Goal: Use online tool/utility: Utilize a website feature to perform a specific function

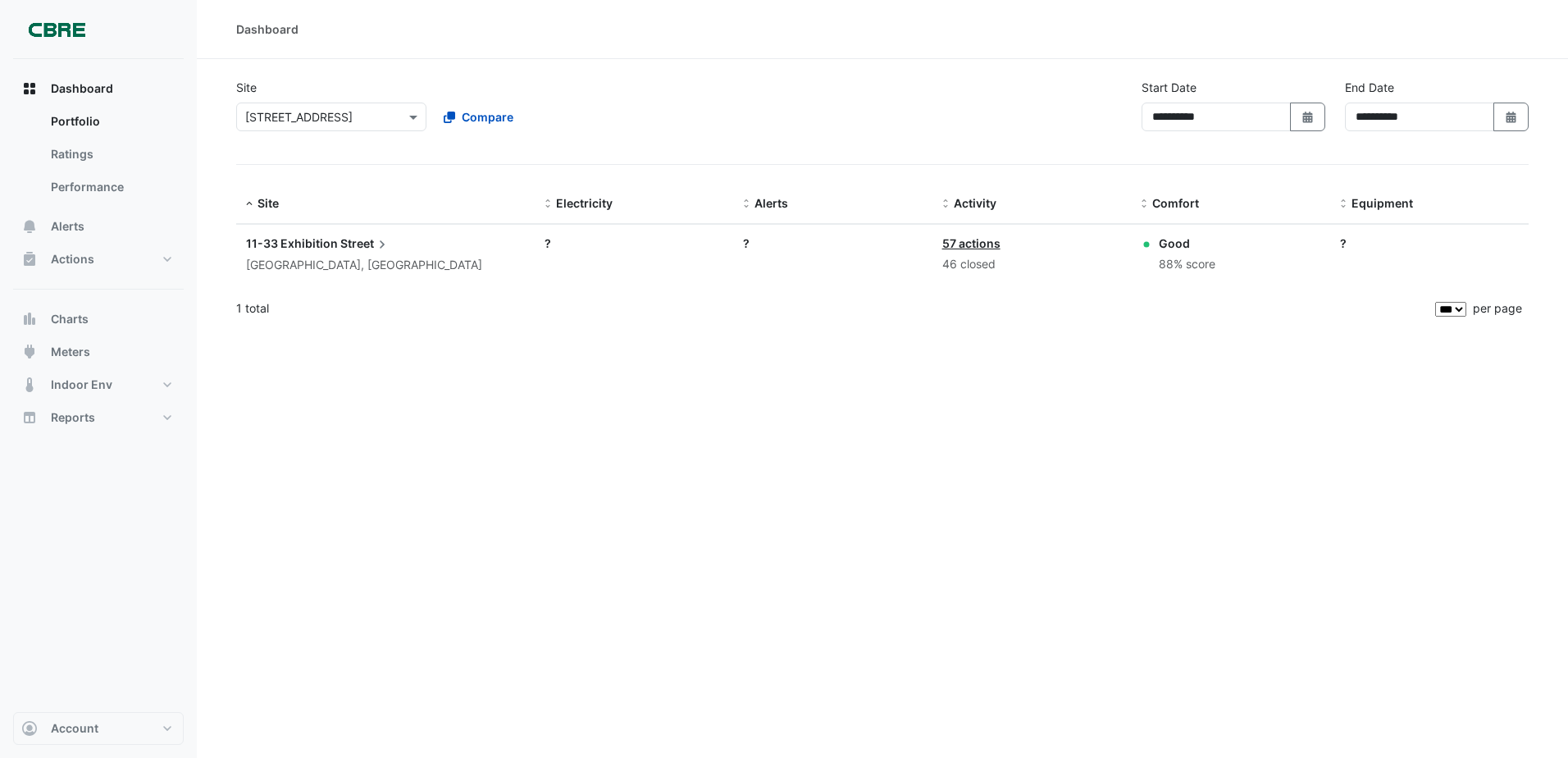
select select "***"
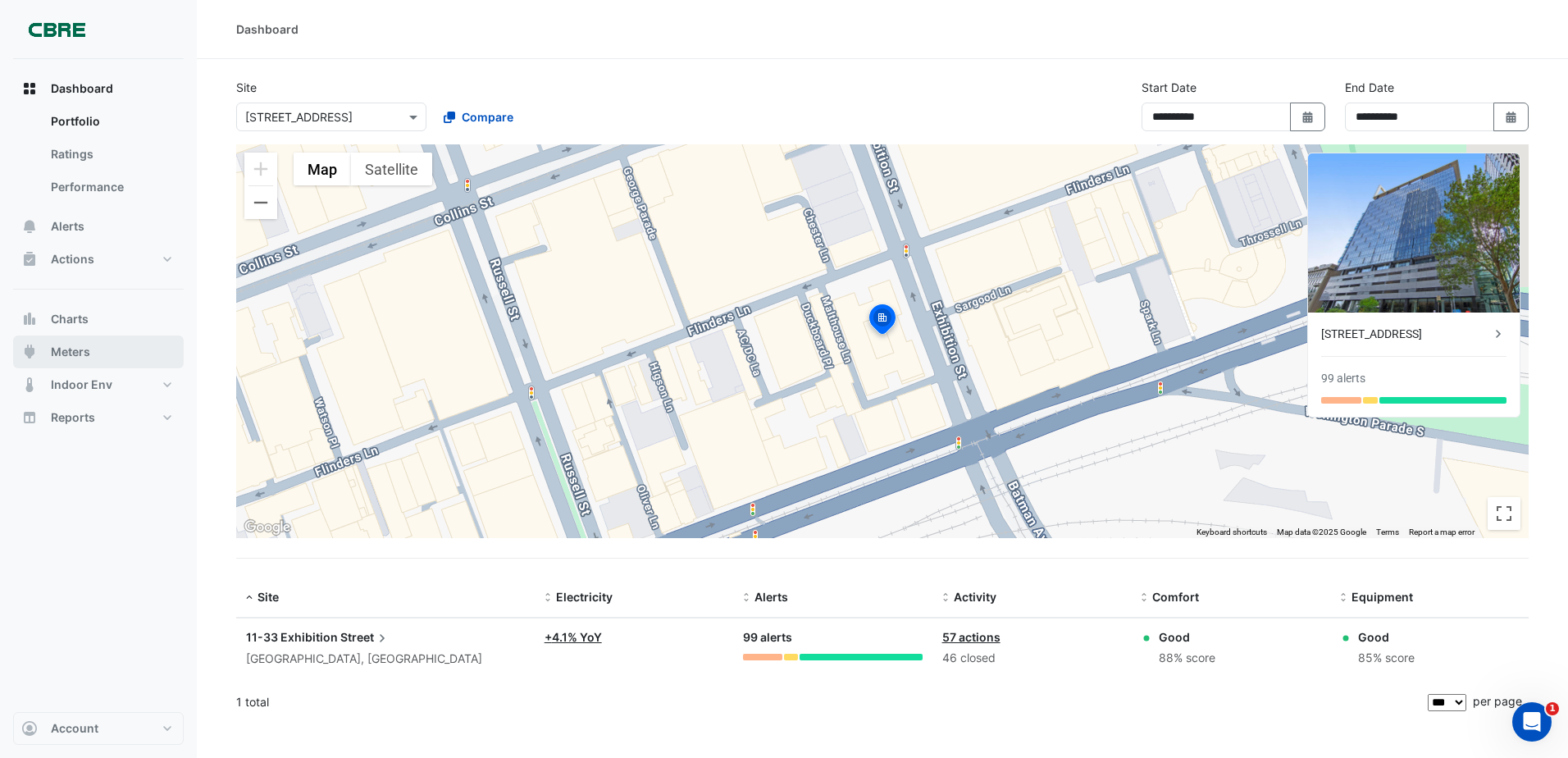
drag, startPoint x: 105, startPoint y: 349, endPoint x: 103, endPoint y: 336, distance: 13.2
click at [105, 349] on button "Meters" at bounding box center [98, 352] width 171 height 33
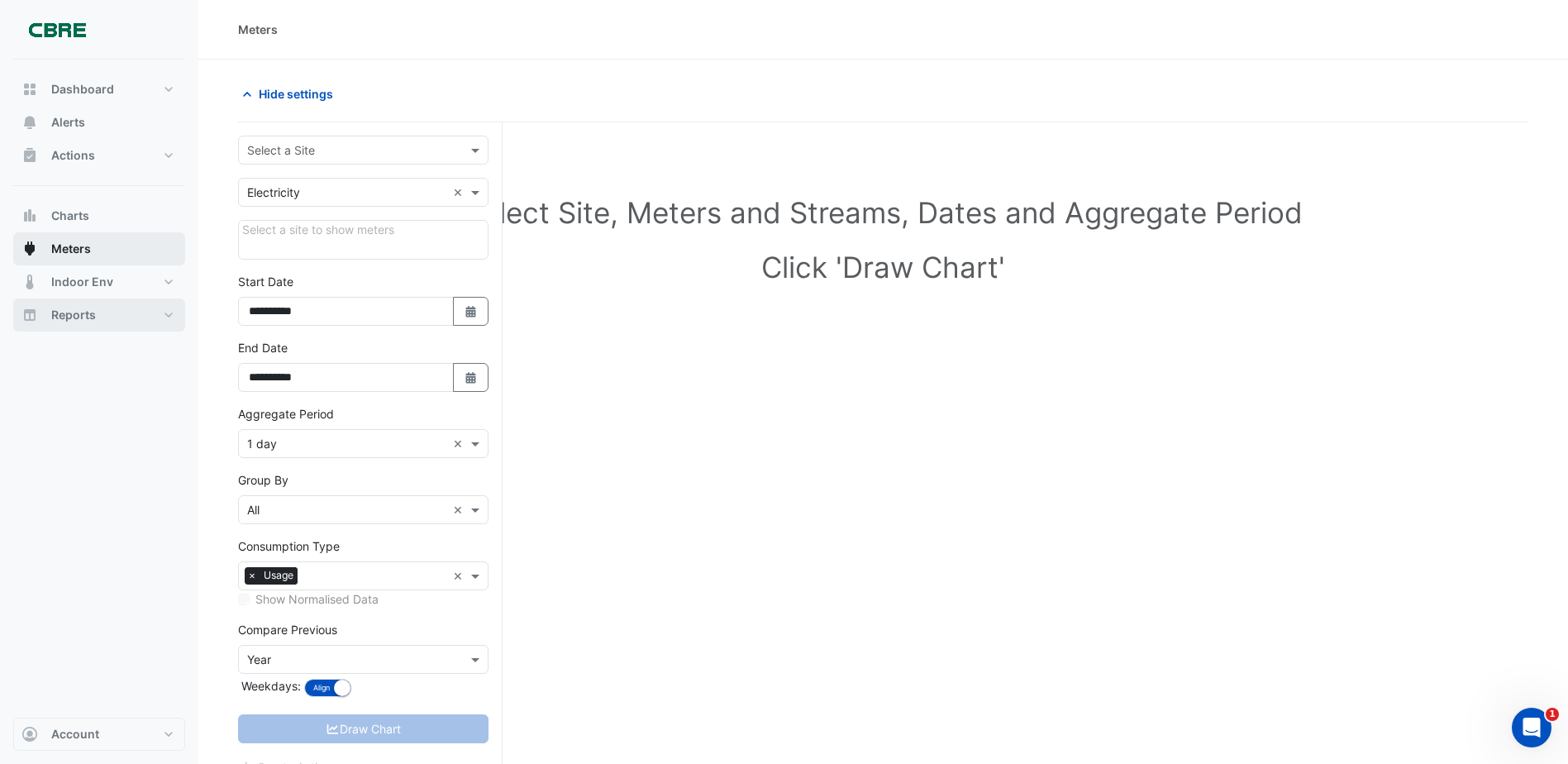
click at [103, 331] on button "Reports" at bounding box center [99, 315] width 172 height 33
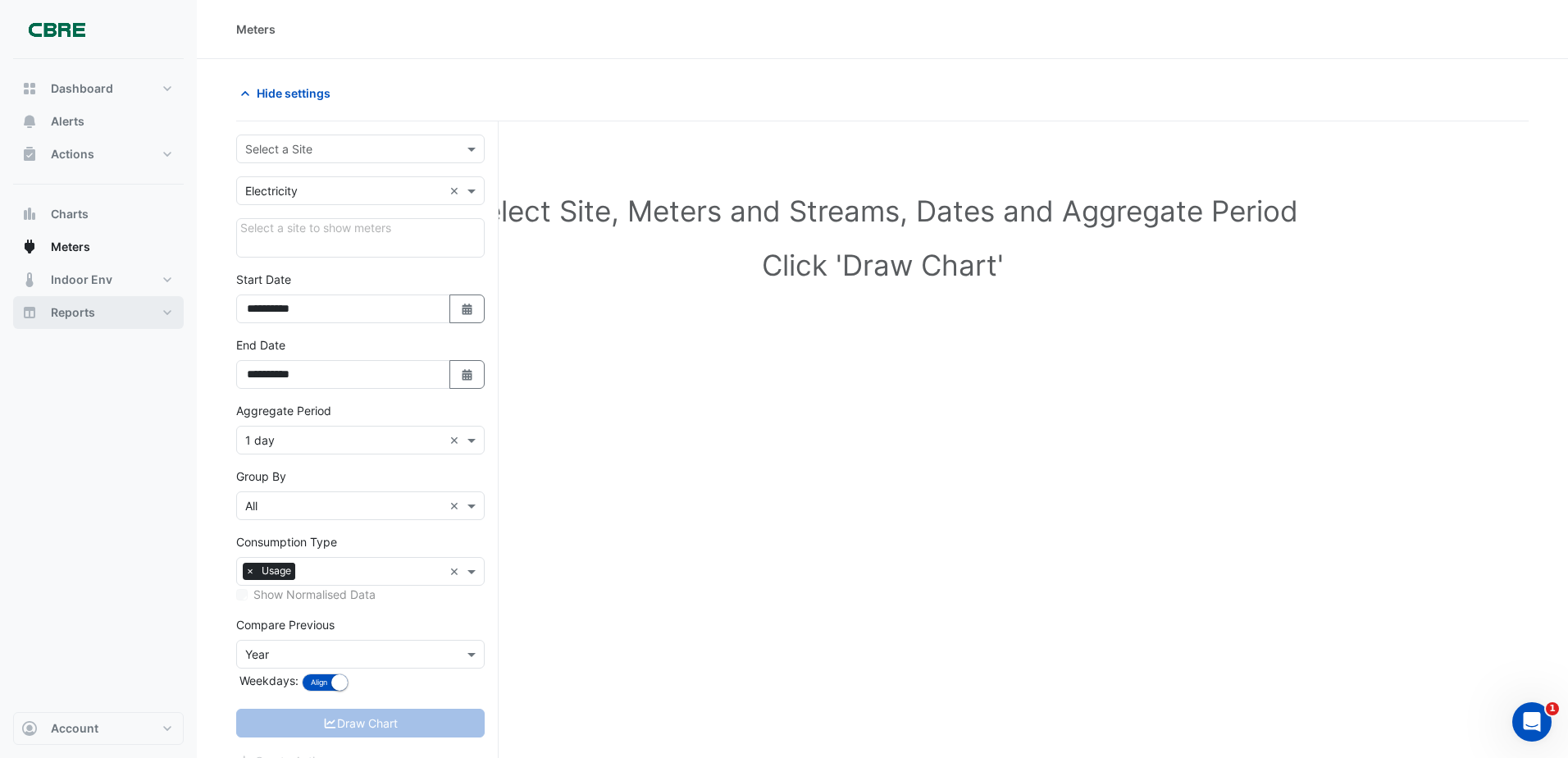
select select "***"
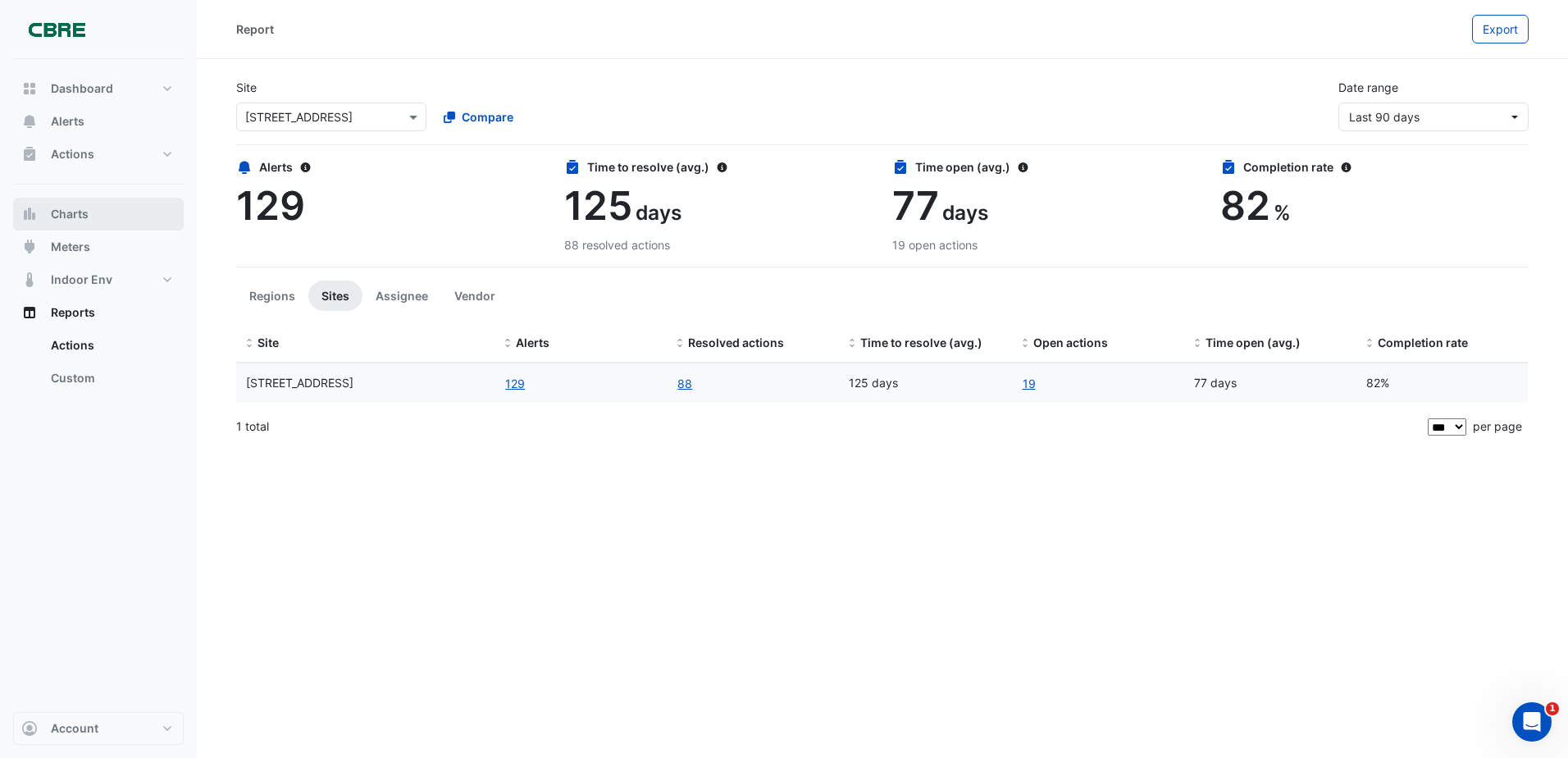
click at [90, 218] on button "Charts" at bounding box center [98, 214] width 171 height 33
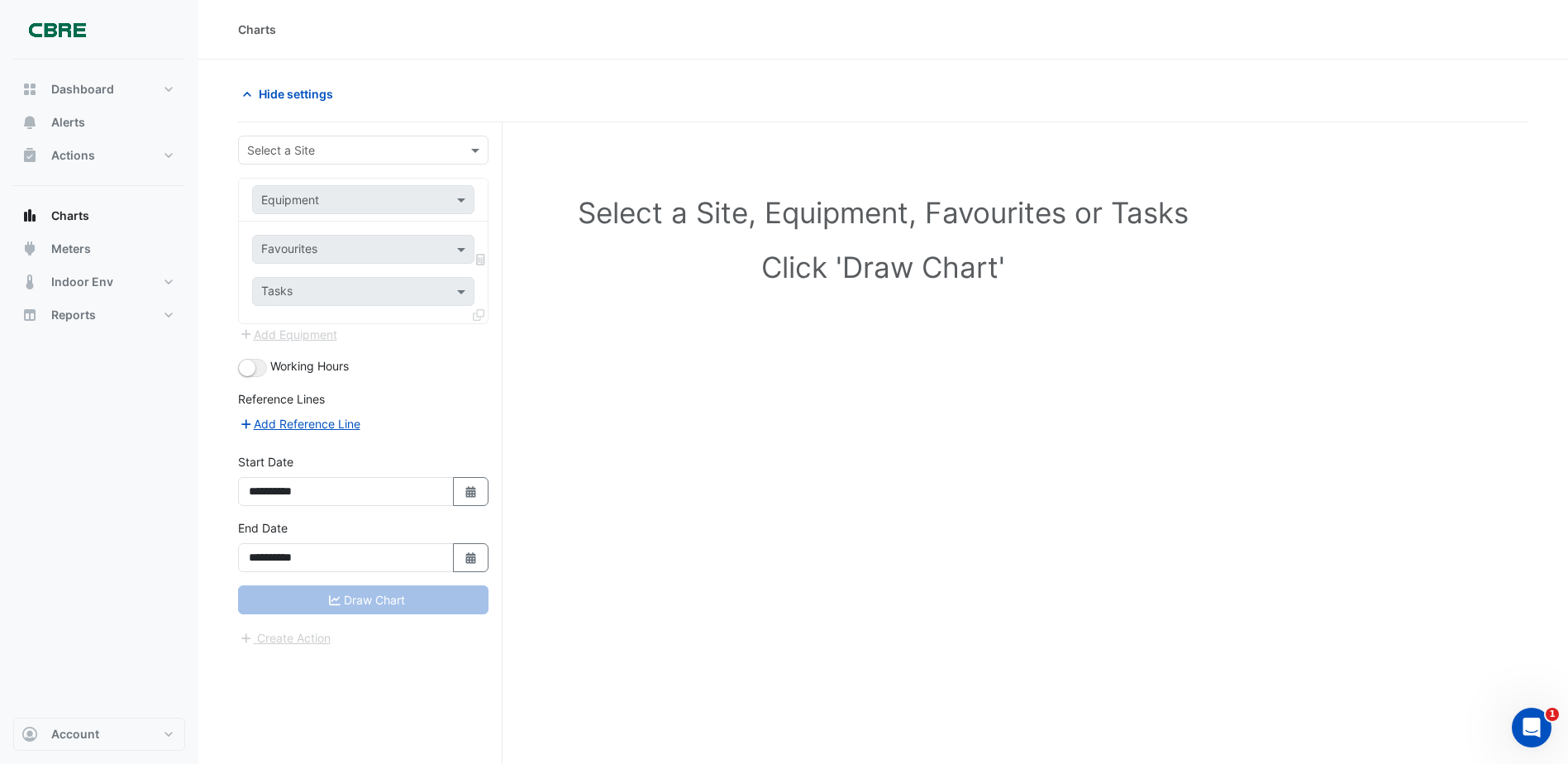
click at [324, 151] on input "text" at bounding box center [346, 151] width 199 height 17
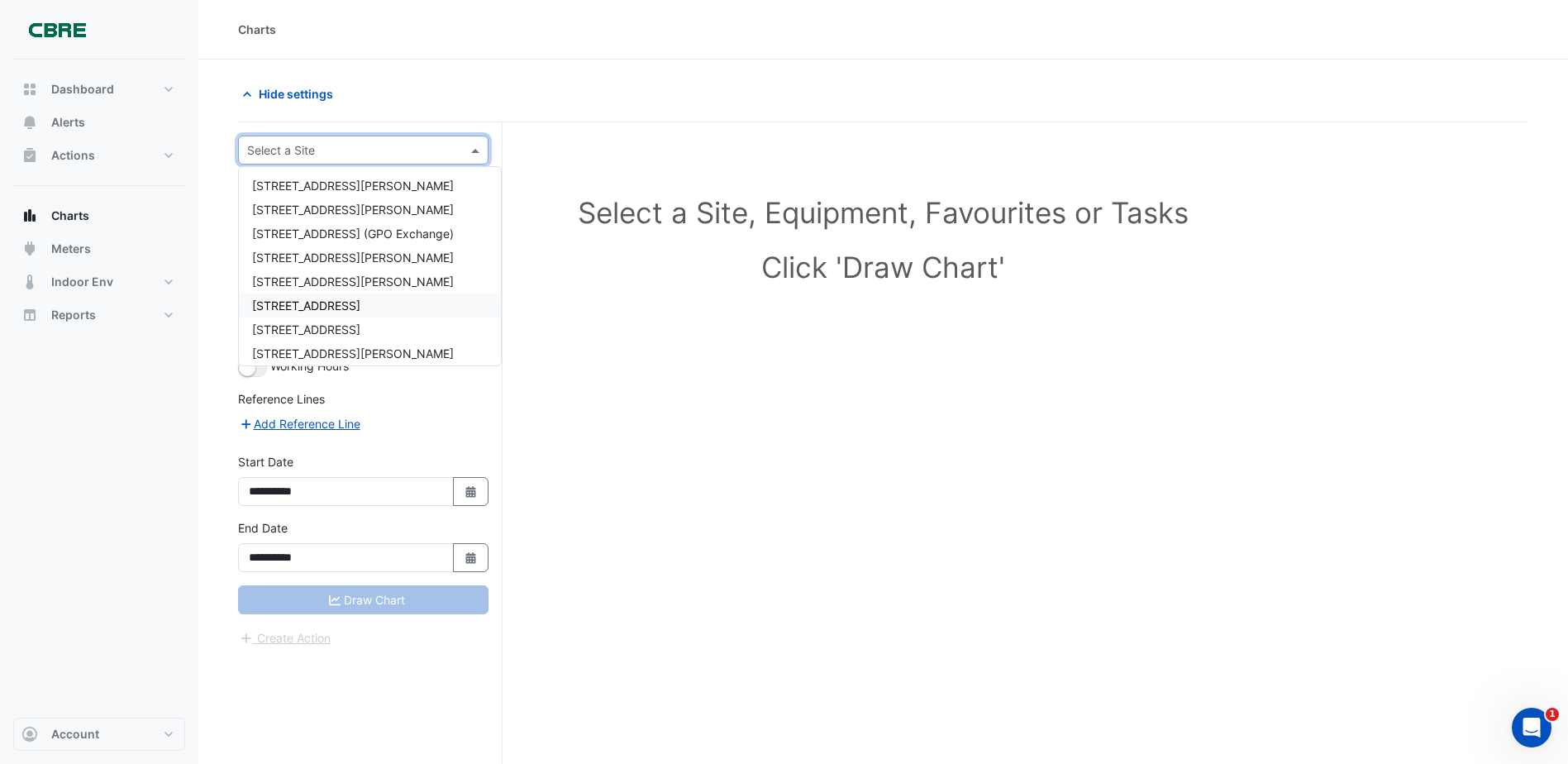
scroll to position [83, 0]
click at [284, 225] on span "[STREET_ADDRESS]" at bounding box center [306, 223] width 109 height 14
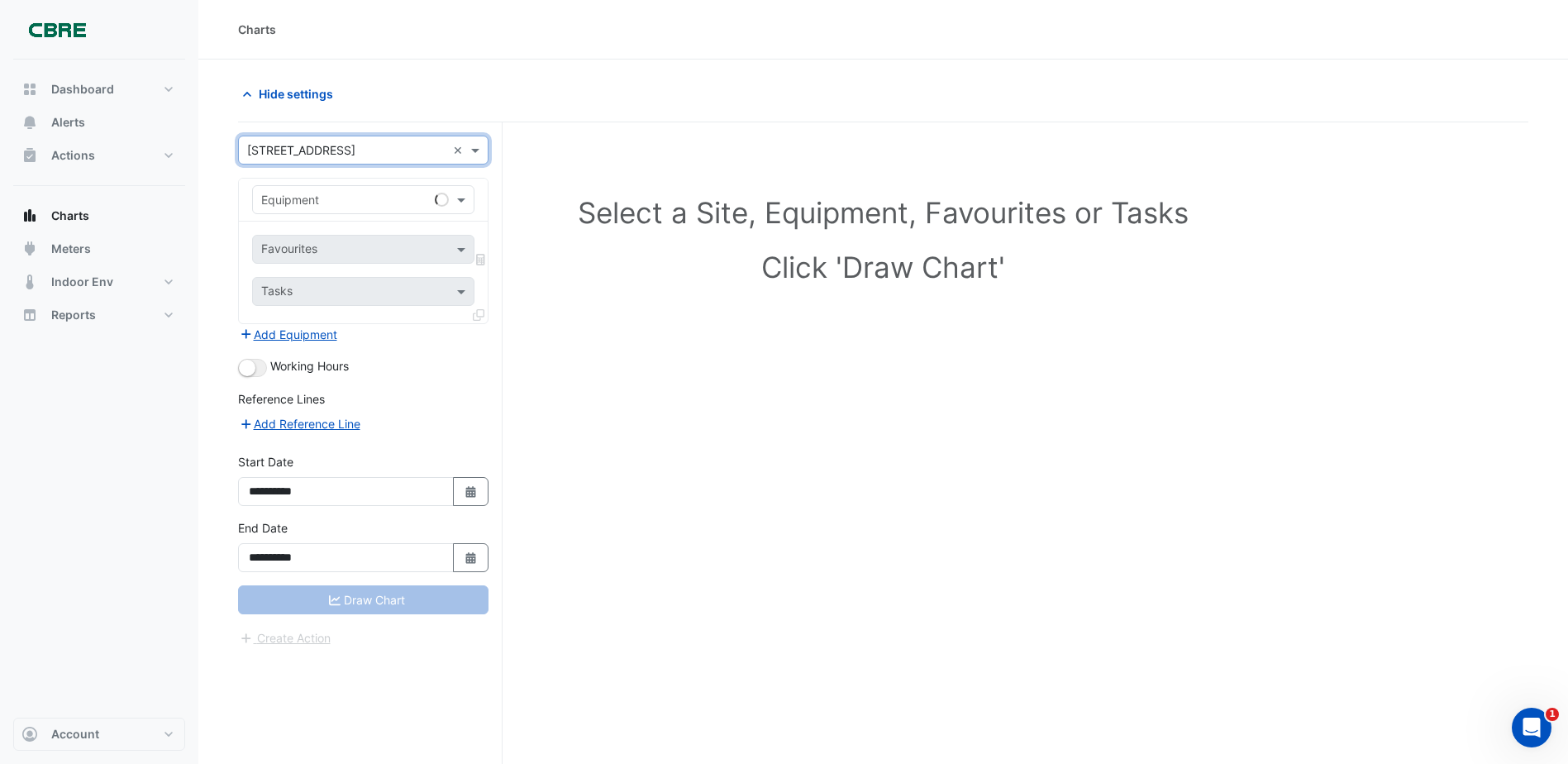
click at [302, 209] on div "Equipment" at bounding box center [364, 199] width 223 height 29
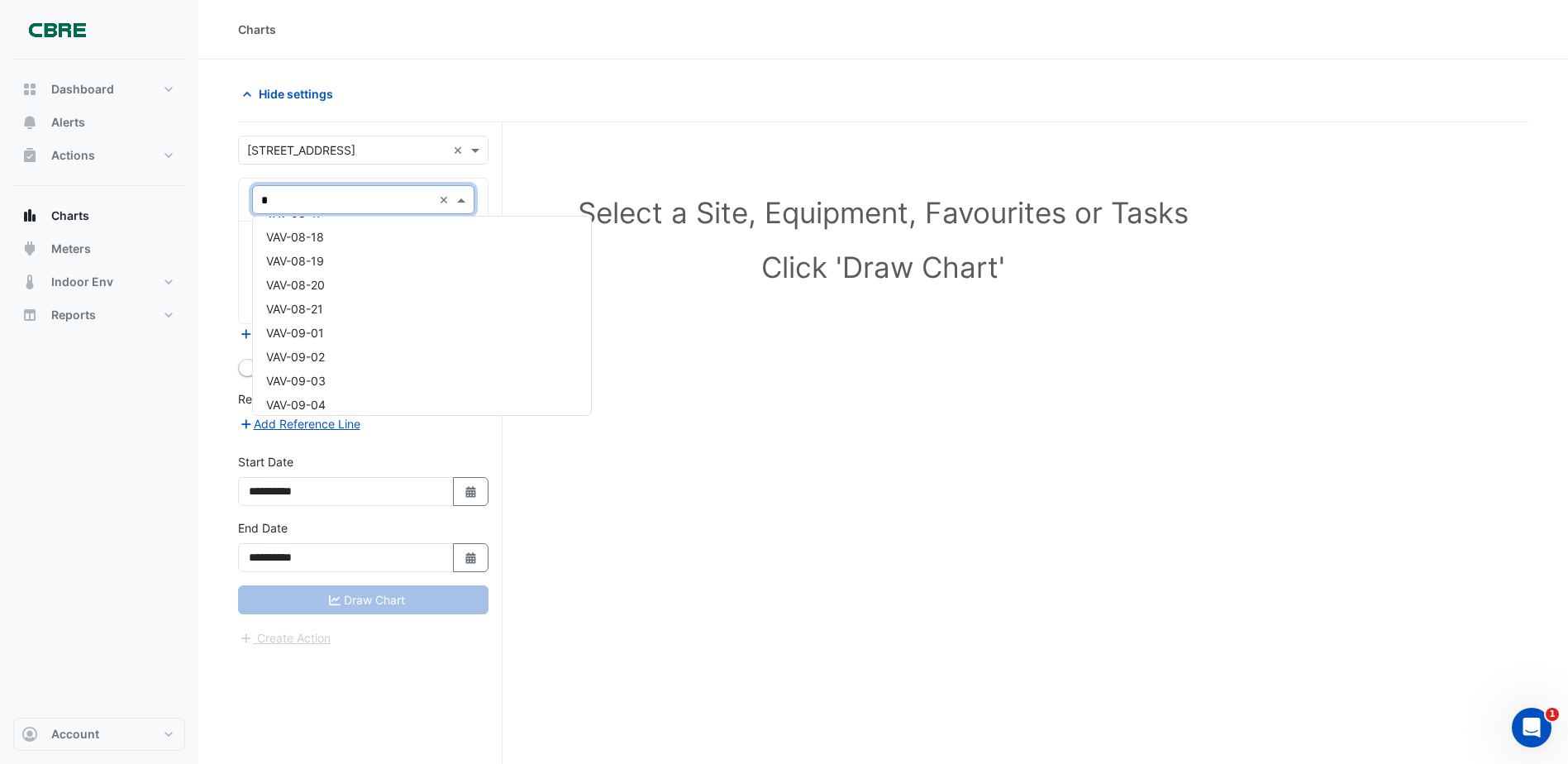
scroll to position [0, 0]
type input "*******"
click at [370, 356] on div "VAV-10-06" at bounding box center [364, 355] width 221 height 24
click at [382, 252] on input "text" at bounding box center [353, 251] width 185 height 17
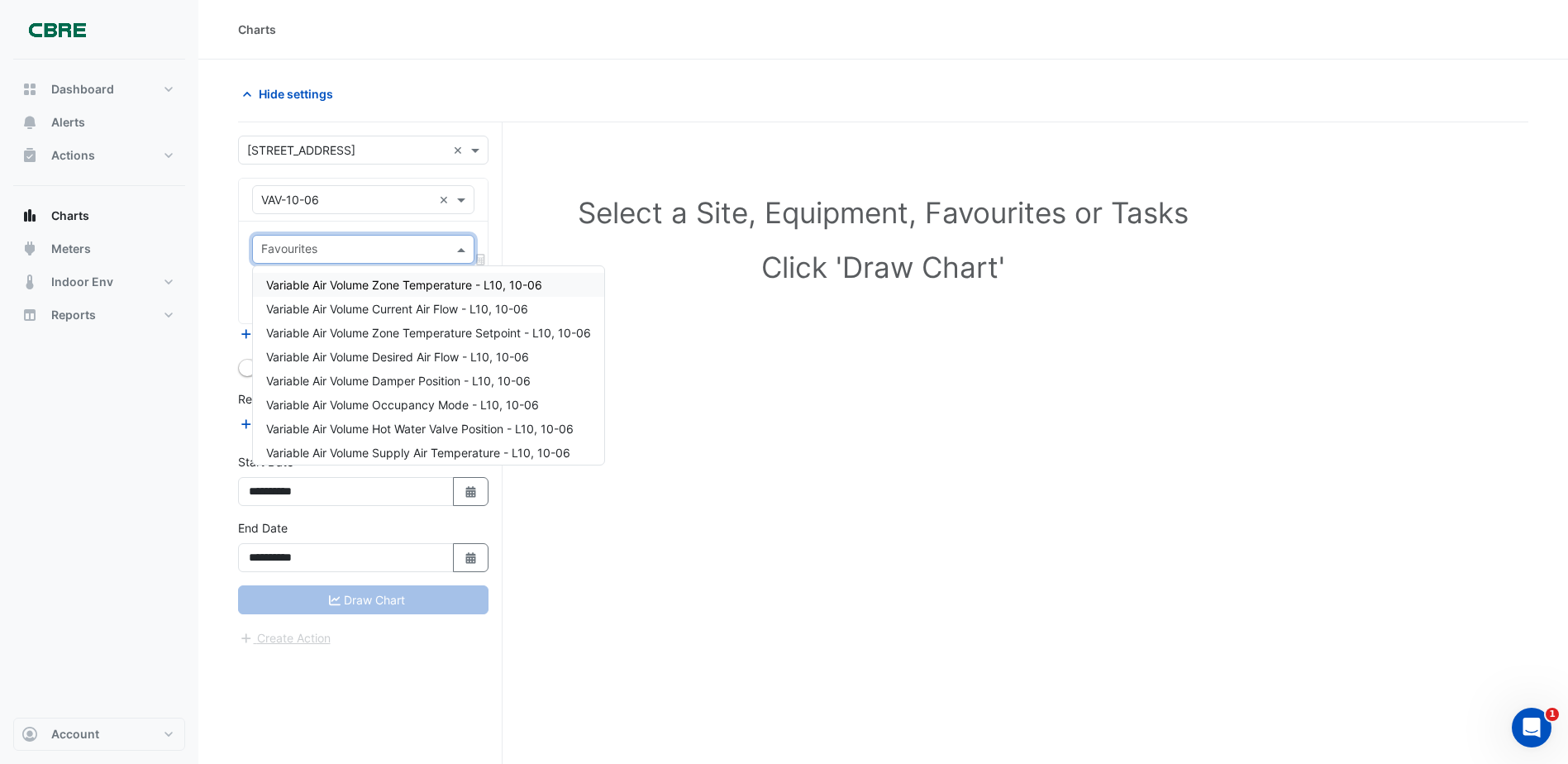
click at [395, 290] on span "Variable Air Volume Zone Temperature - L10, 10-06" at bounding box center [404, 285] width 276 height 14
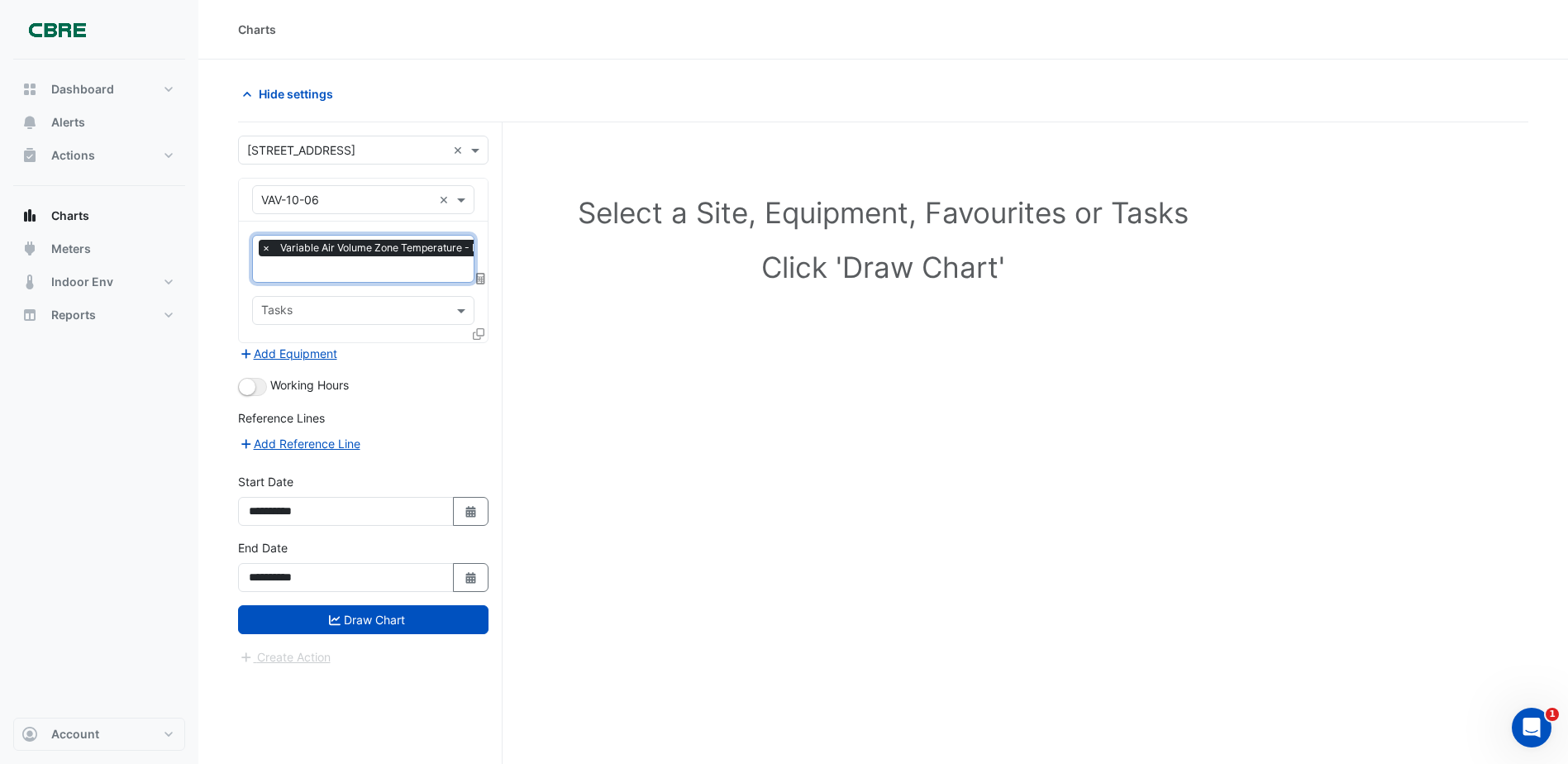
click at [398, 268] on input "text" at bounding box center [396, 271] width 270 height 17
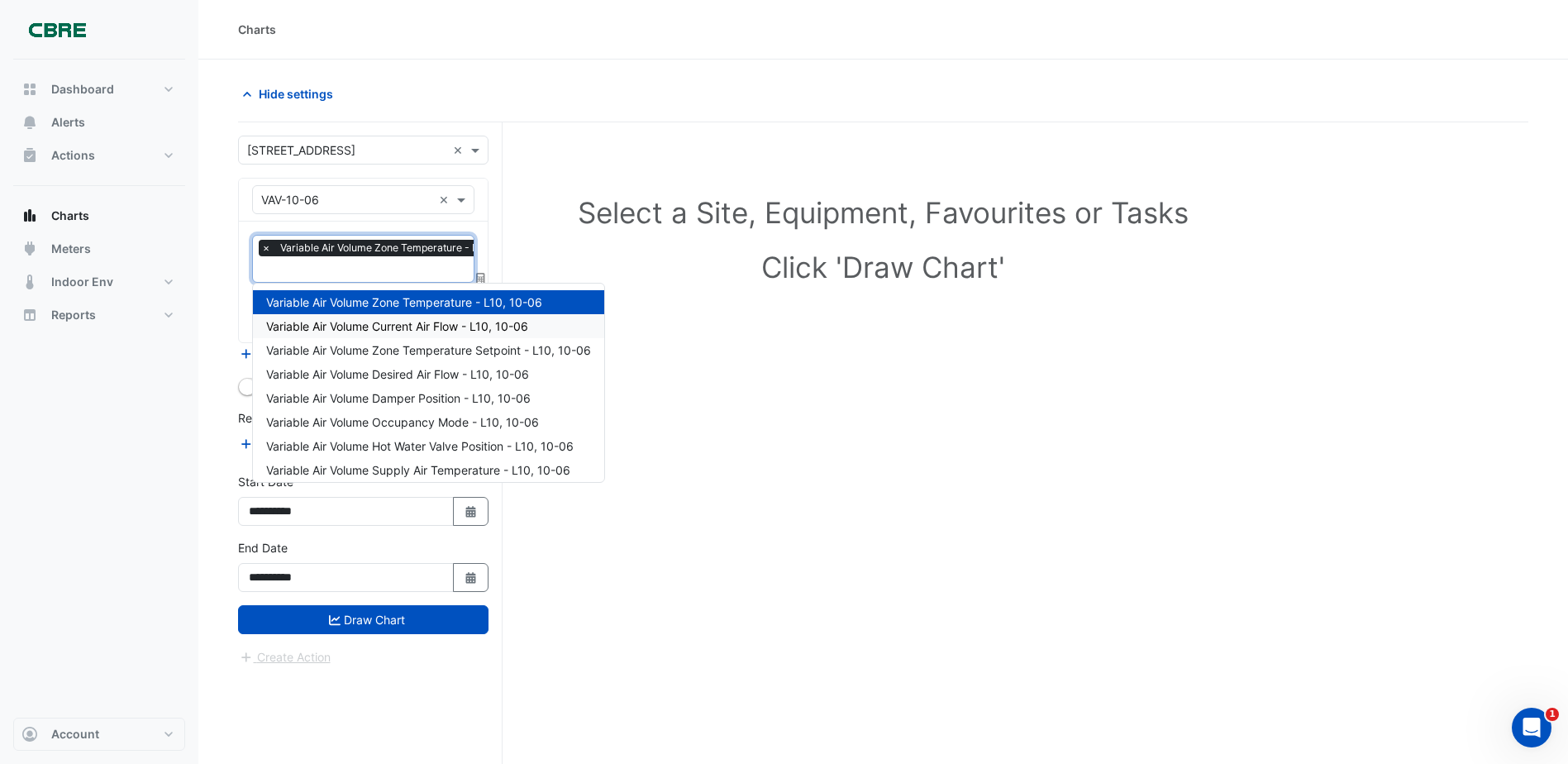
click at [418, 334] on div "Variable Air Volume Current Air Flow - L10, 10-06" at bounding box center [429, 326] width 351 height 24
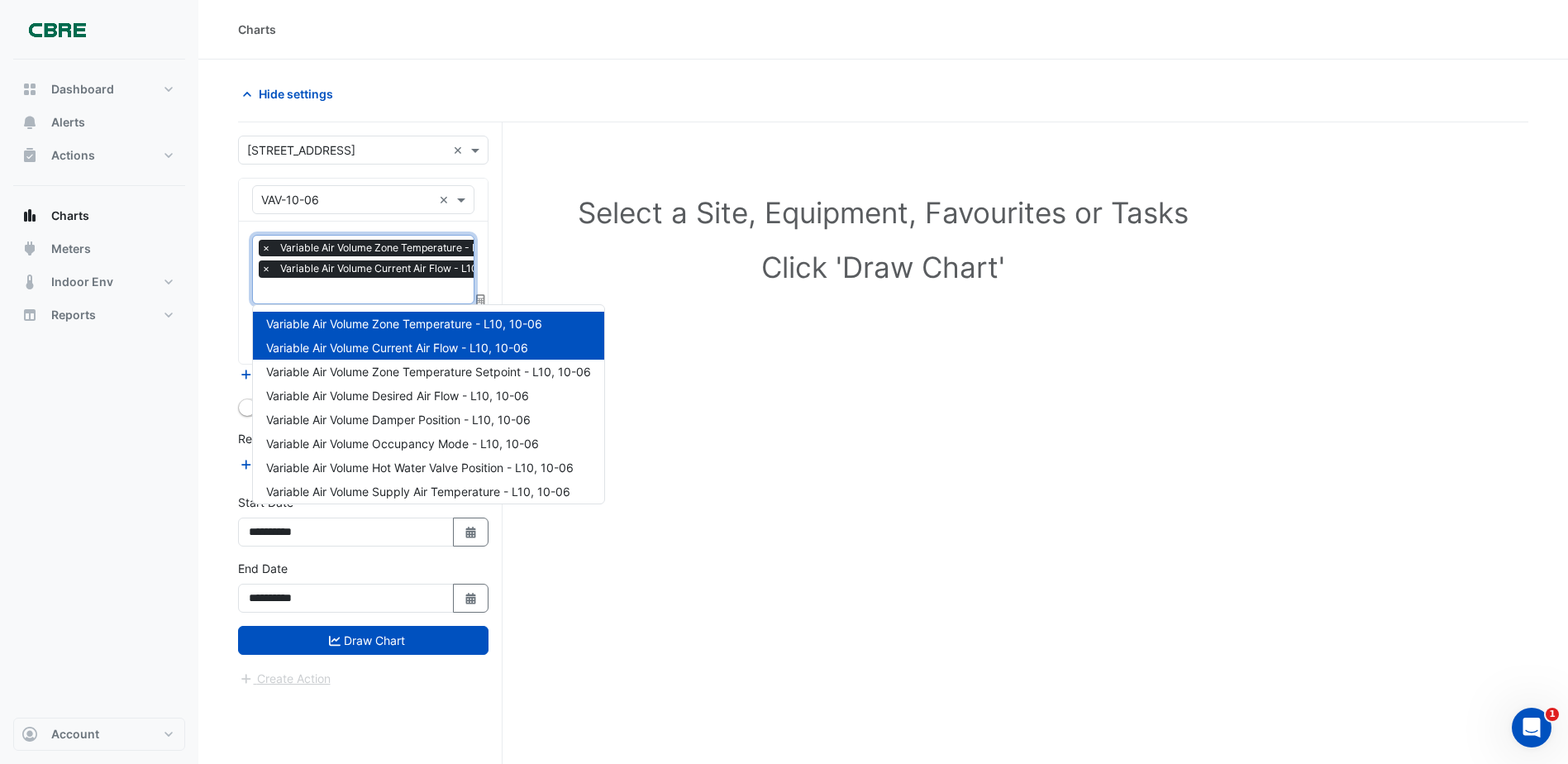
click at [411, 299] on div at bounding box center [396, 292] width 273 height 22
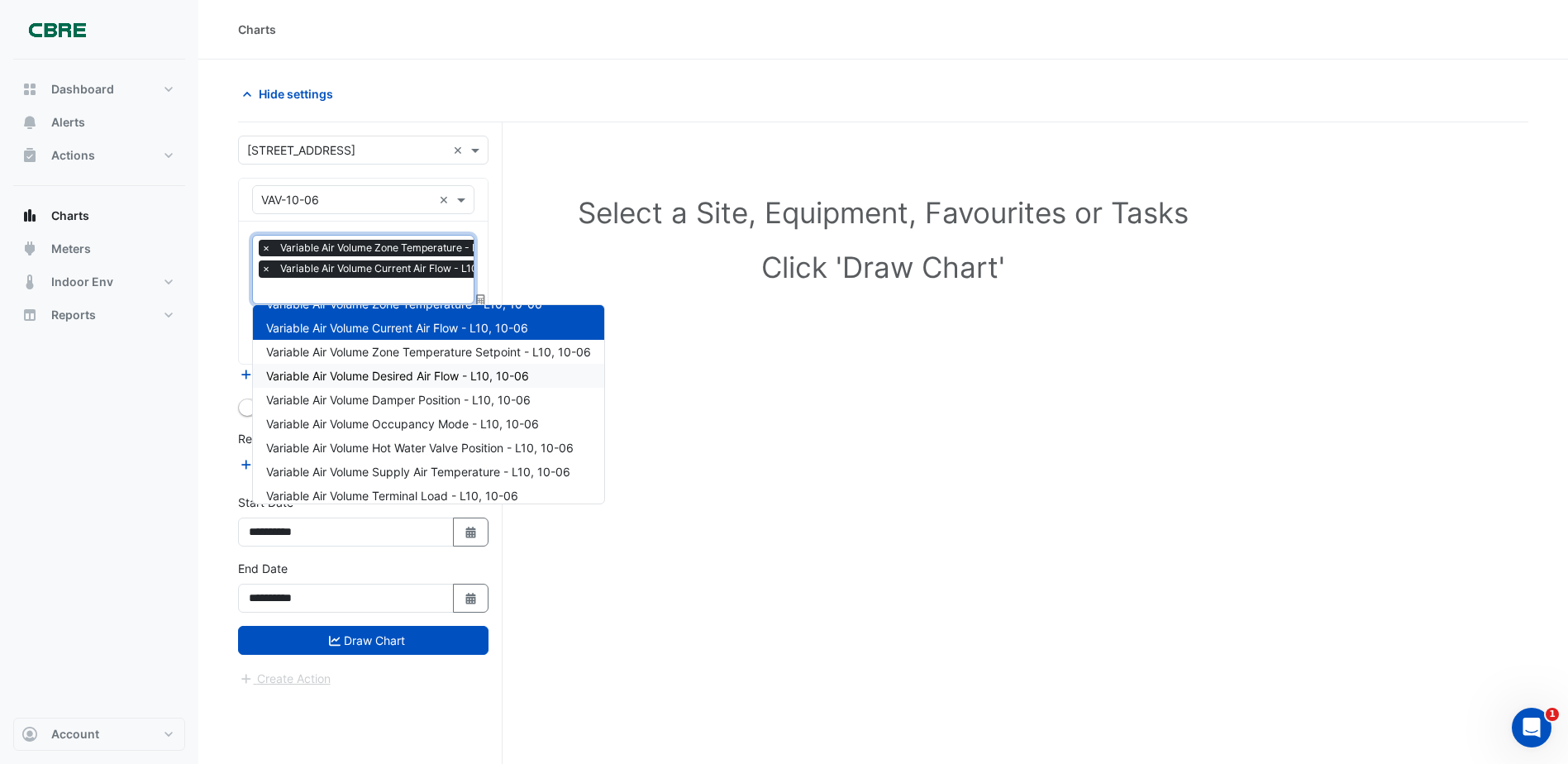
scroll to position [30, 0]
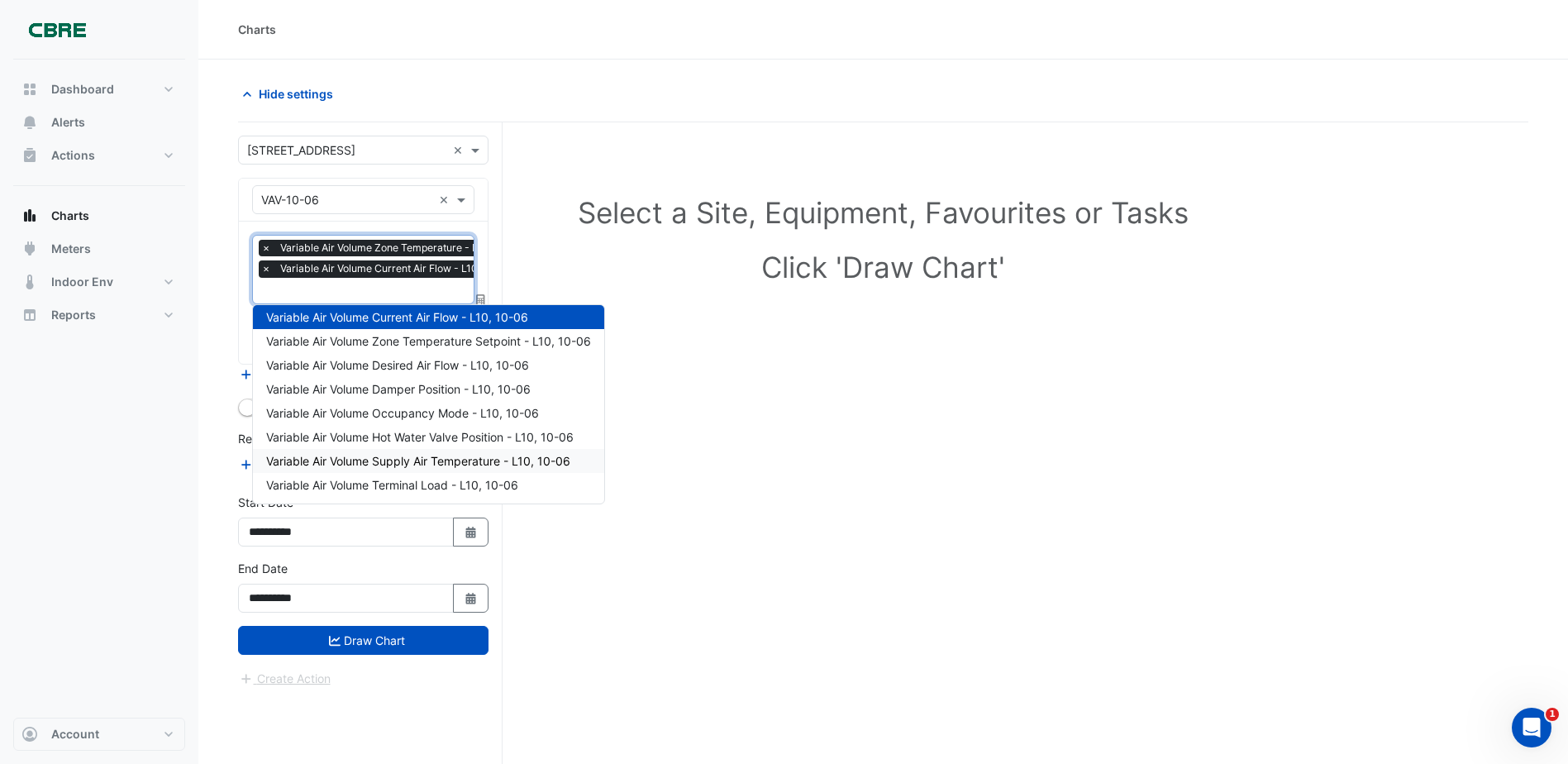
click at [456, 464] on span "Variable Air Volume Supply Air Temperature - L10, 10-06" at bounding box center [418, 461] width 304 height 14
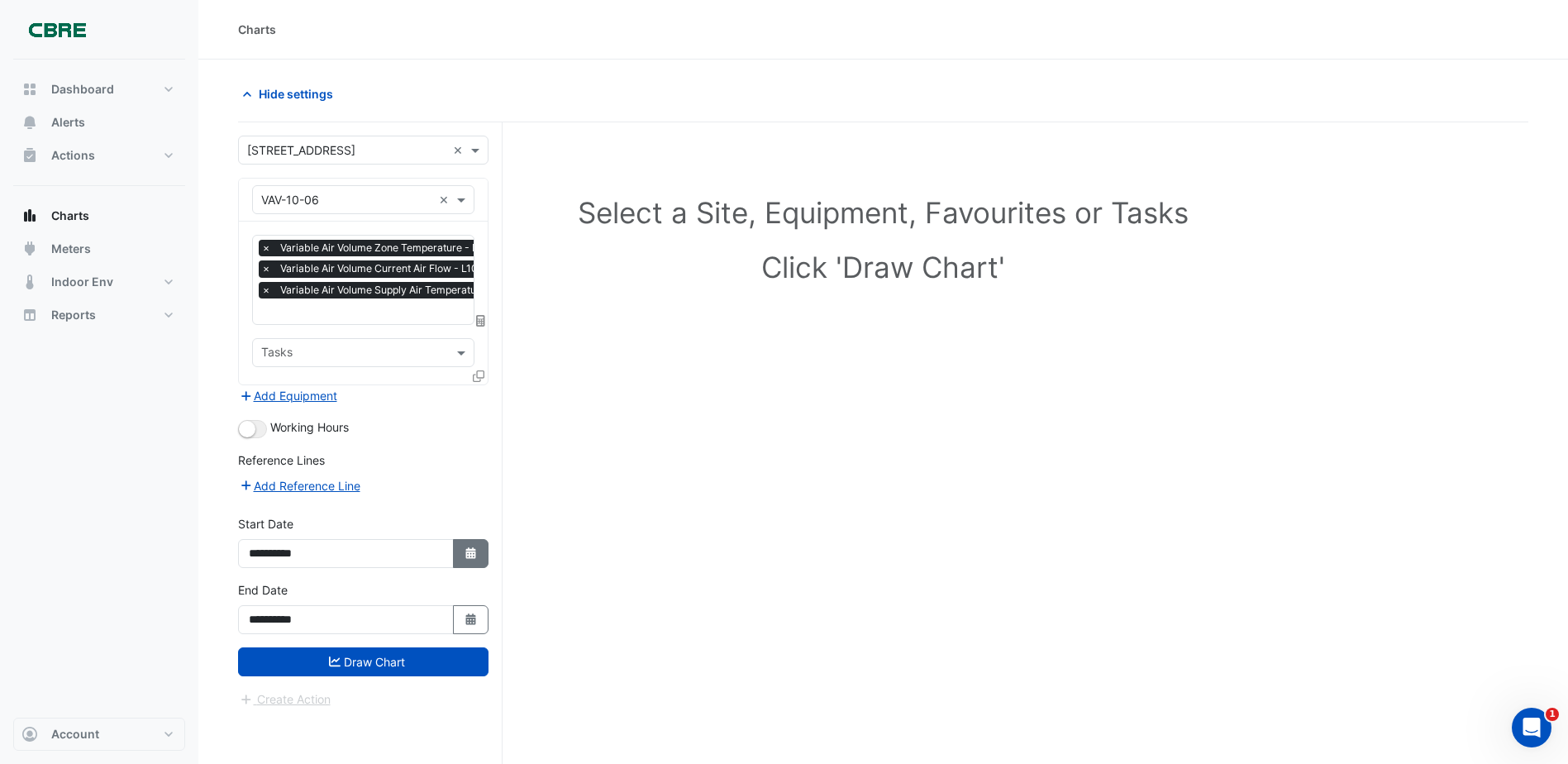
click at [461, 552] on button "Select Date" at bounding box center [471, 553] width 37 height 29
select select "*"
select select "****"
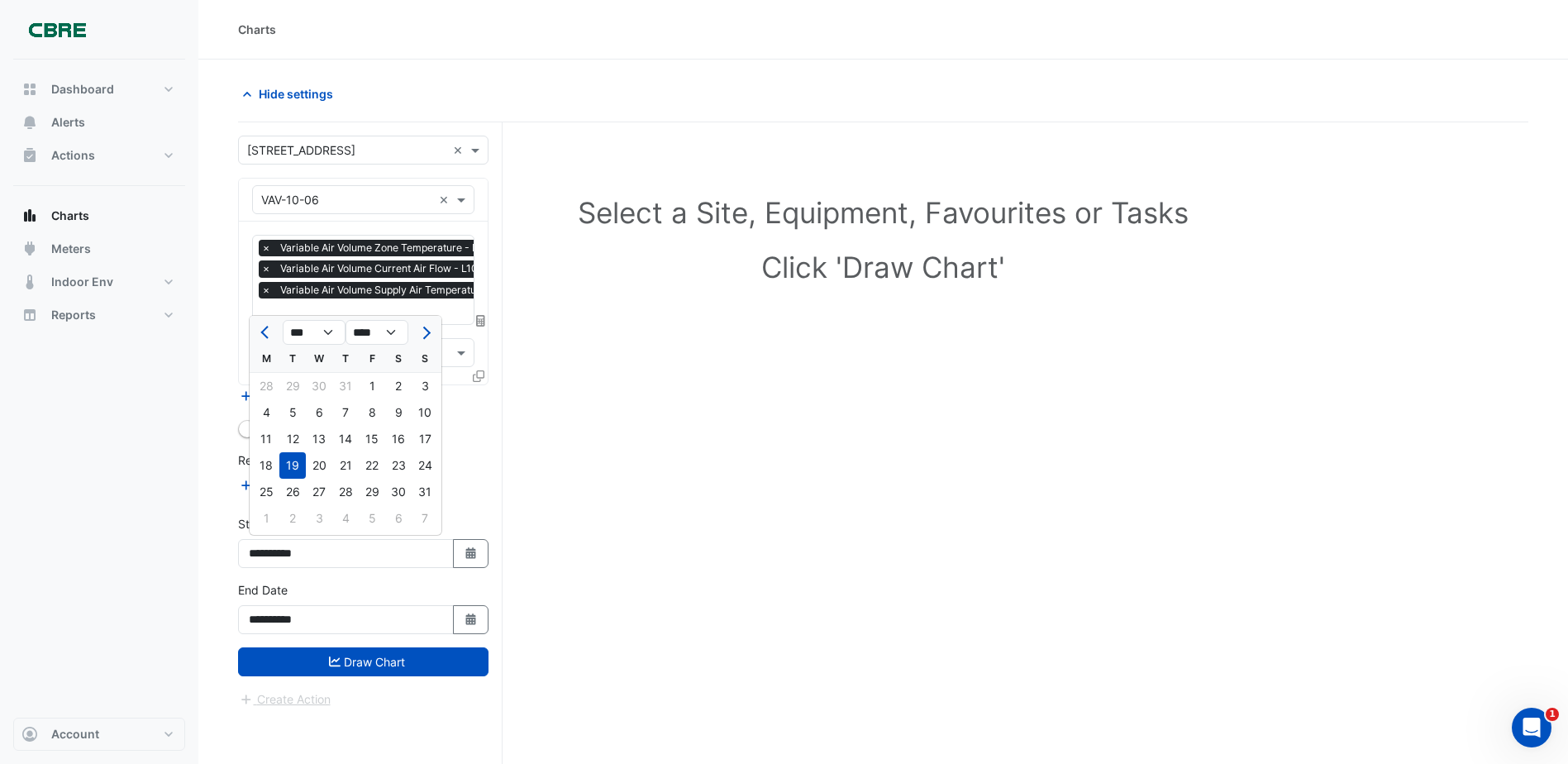
click at [262, 514] on div "1" at bounding box center [266, 519] width 26 height 26
type input "**********"
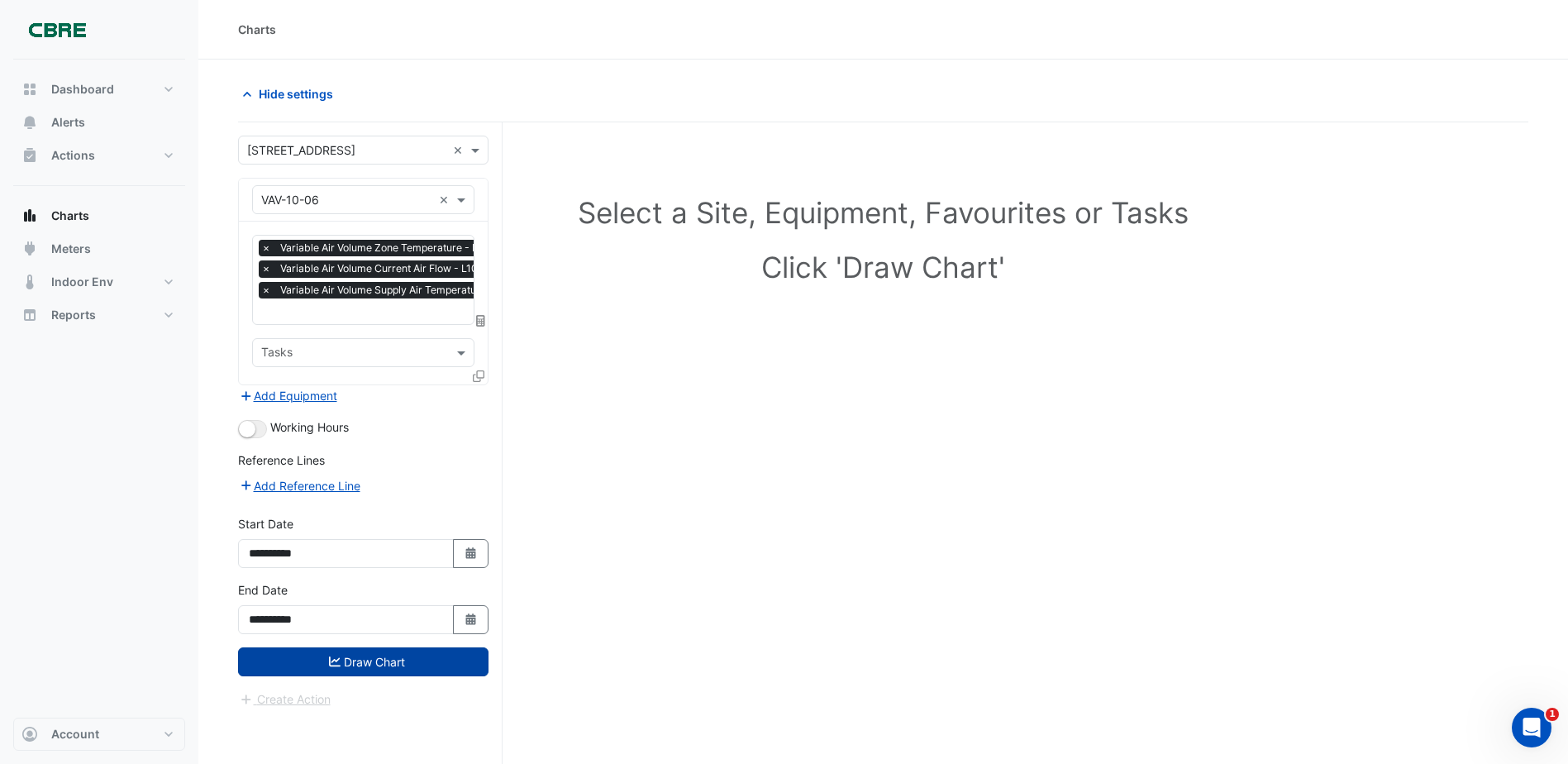
click at [445, 664] on button "Draw Chart" at bounding box center [364, 661] width 250 height 29
